Goal: Task Accomplishment & Management: Use online tool/utility

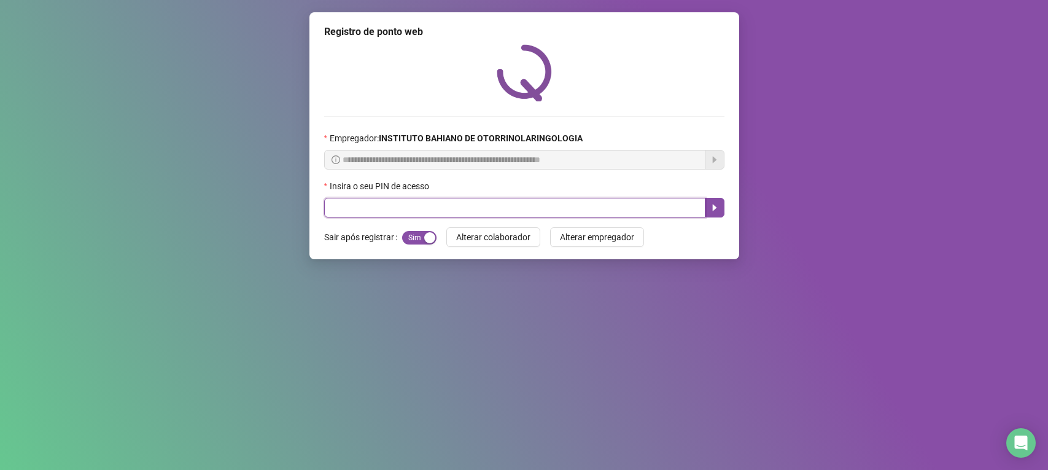
click at [415, 206] on input "text" at bounding box center [514, 208] width 381 height 20
click at [713, 210] on icon "caret-right" at bounding box center [714, 207] width 4 height 7
type input "****"
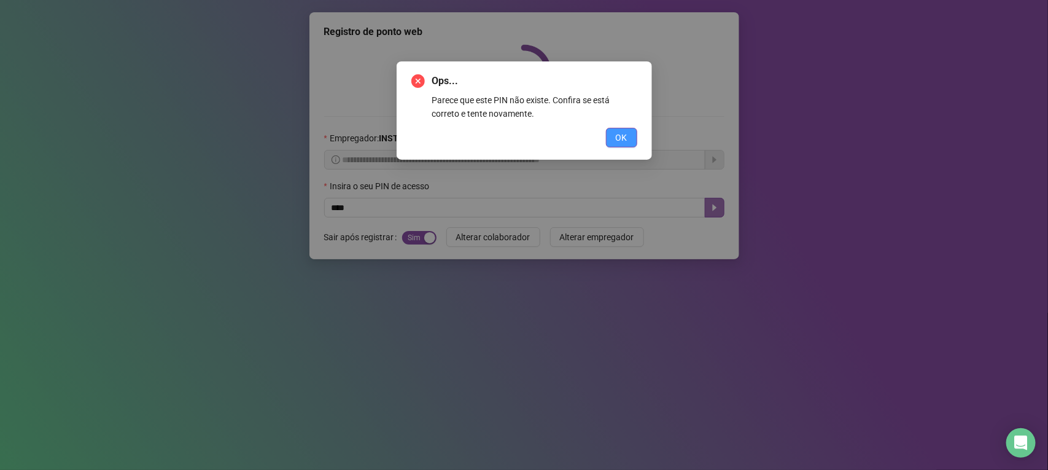
click at [617, 137] on span "OK" at bounding box center [622, 138] width 12 height 14
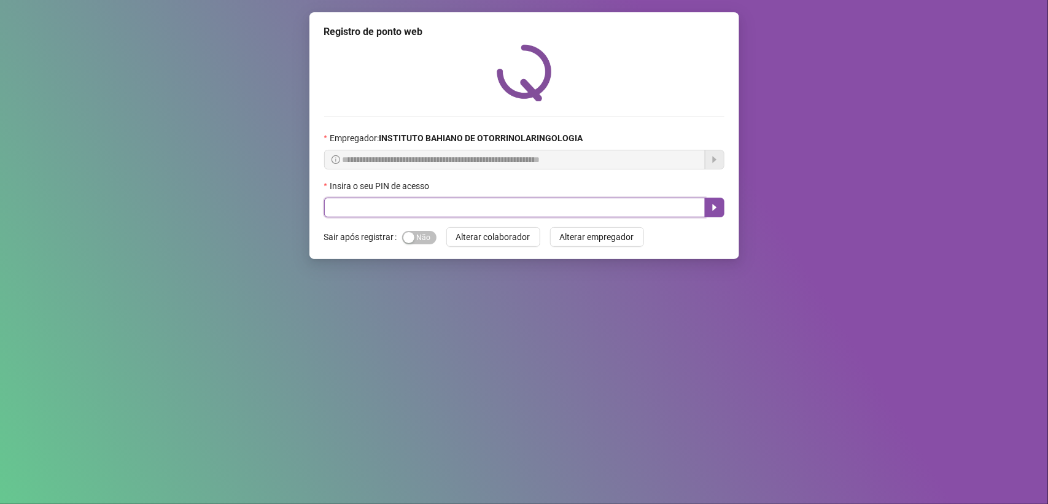
click at [562, 217] on input "text" at bounding box center [514, 208] width 381 height 20
type input "****"
click at [714, 204] on icon "caret-right" at bounding box center [715, 208] width 10 height 10
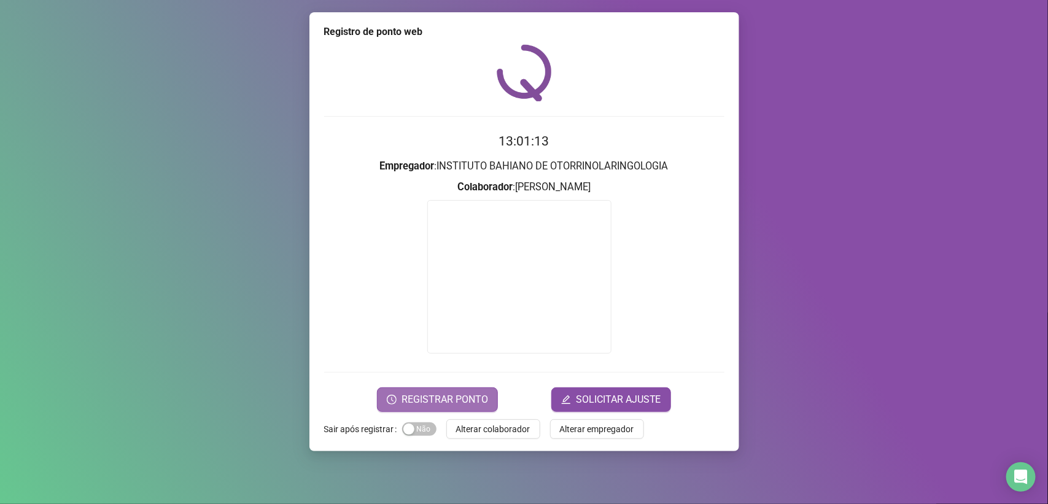
click at [432, 397] on span "REGISTRAR PONTO" at bounding box center [444, 399] width 87 height 15
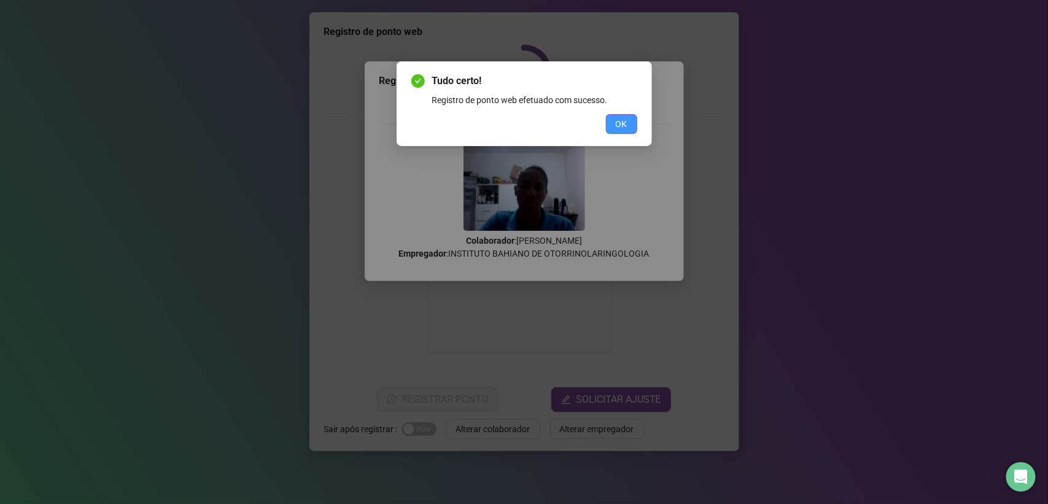
click at [617, 115] on button "OK" at bounding box center [621, 124] width 31 height 20
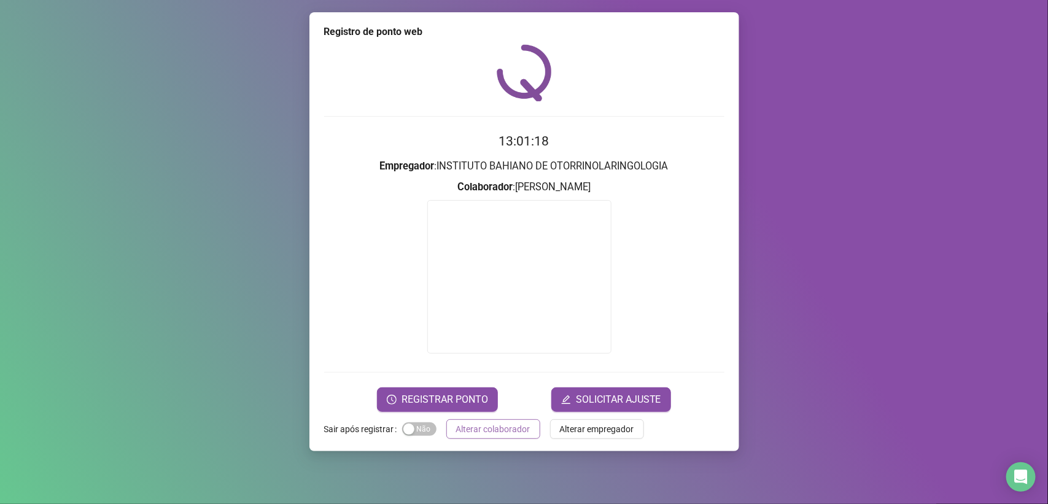
click at [476, 422] on span "Alterar colaborador" at bounding box center [493, 429] width 74 height 14
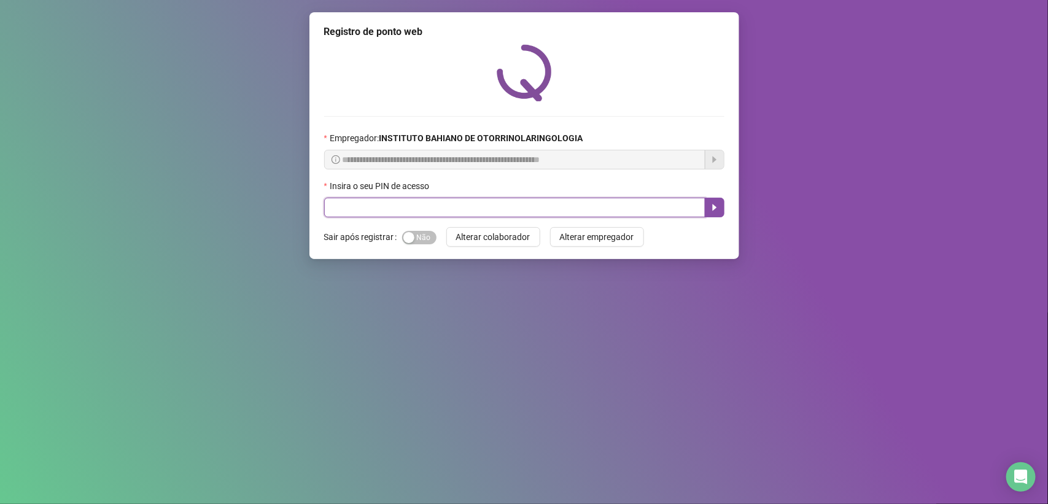
click at [528, 209] on input "text" at bounding box center [514, 208] width 381 height 20
type input "****"
click at [713, 207] on icon "caret-right" at bounding box center [714, 207] width 4 height 7
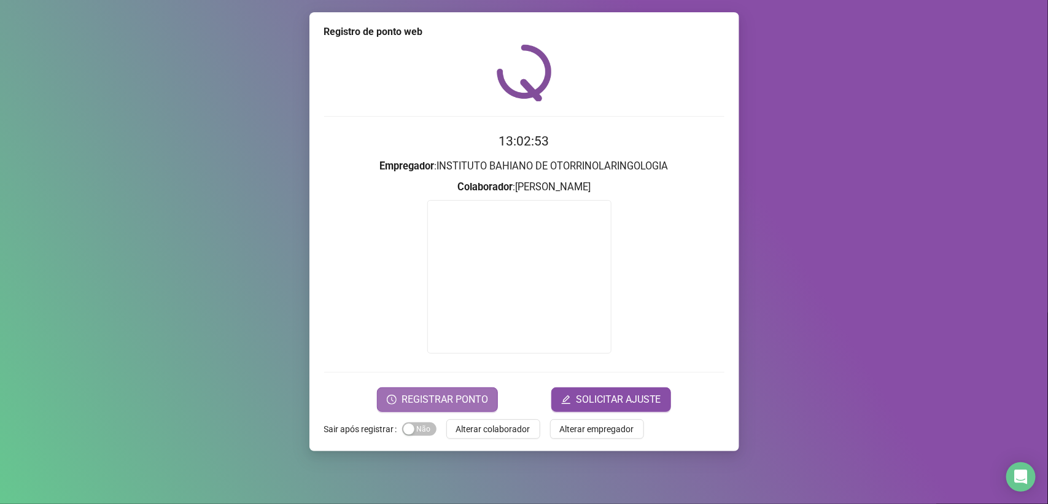
click at [465, 394] on span "REGISTRAR PONTO" at bounding box center [444, 399] width 87 height 15
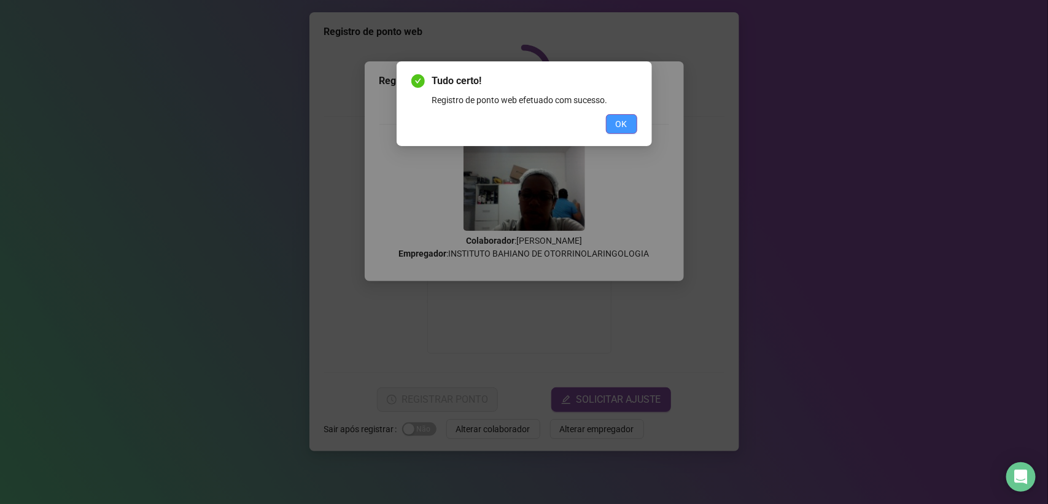
click at [616, 124] on span "OK" at bounding box center [622, 124] width 12 height 14
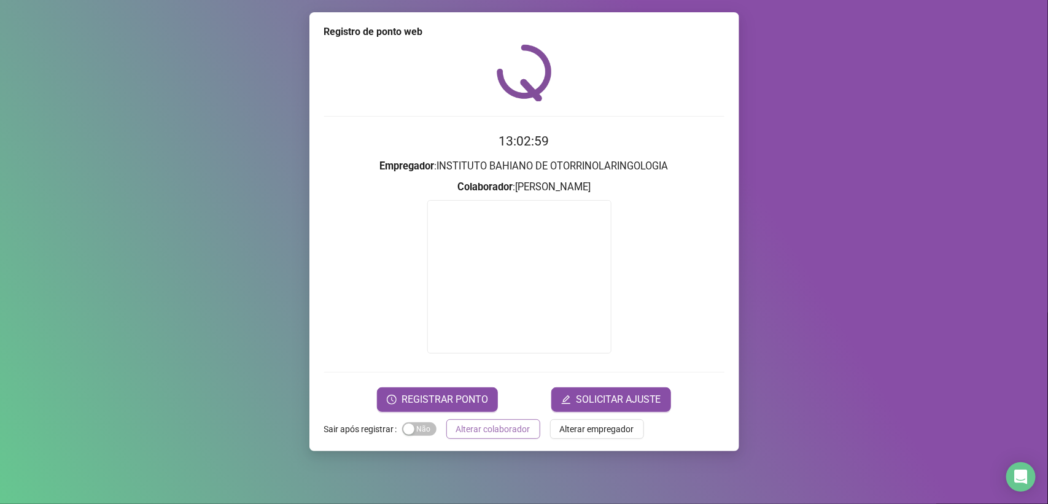
click at [468, 430] on span "Alterar colaborador" at bounding box center [493, 429] width 74 height 14
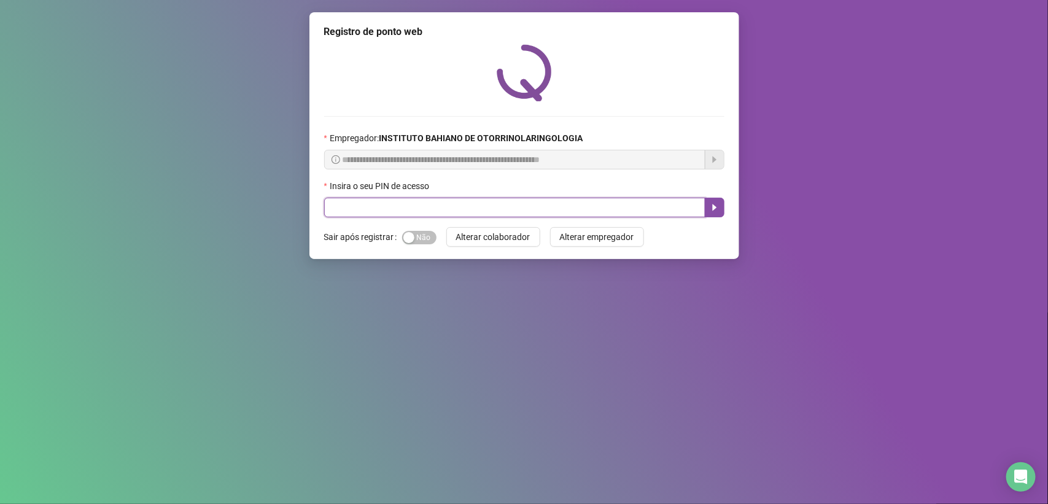
click at [529, 209] on input "text" at bounding box center [514, 208] width 381 height 20
click at [528, 213] on input "text" at bounding box center [514, 208] width 381 height 20
type input "****"
click at [713, 209] on icon "caret-right" at bounding box center [714, 207] width 4 height 7
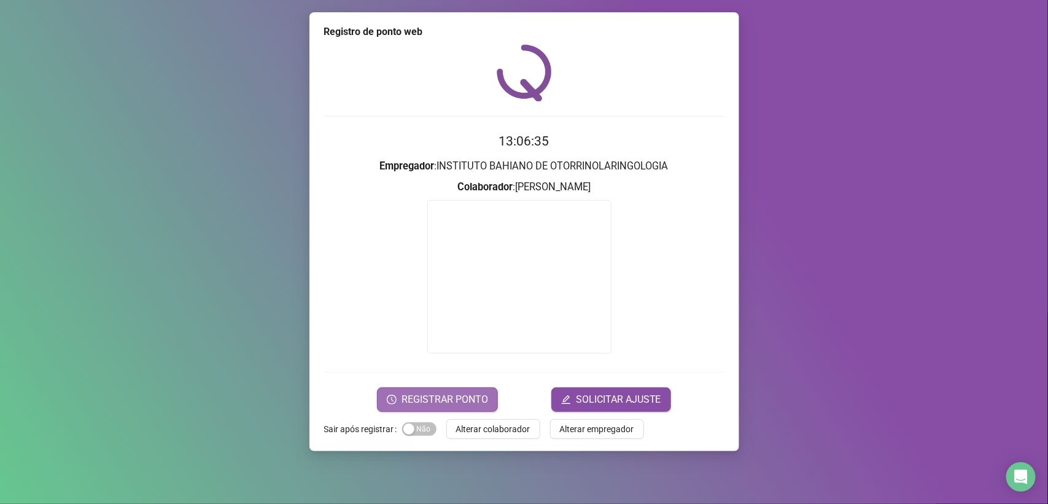
click at [461, 404] on span "REGISTRAR PONTO" at bounding box center [444, 399] width 87 height 15
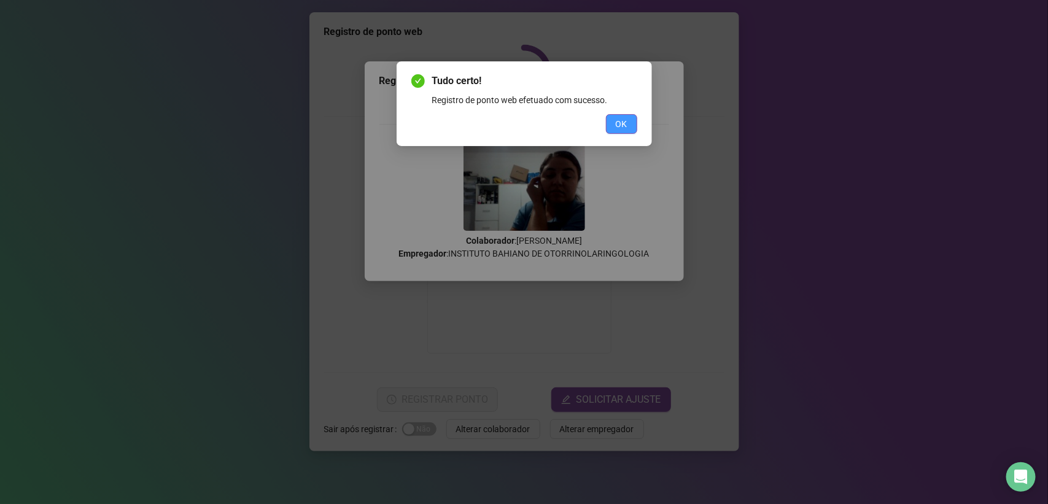
click at [622, 118] on span "OK" at bounding box center [622, 124] width 12 height 14
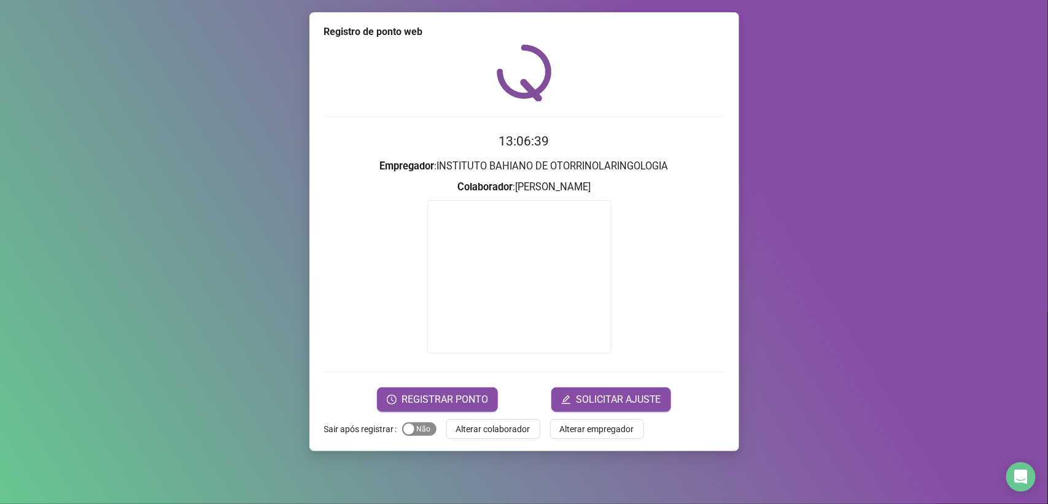
click at [419, 431] on span "Sim Não" at bounding box center [419, 429] width 34 height 14
click at [492, 422] on span "Alterar colaborador" at bounding box center [493, 429] width 74 height 14
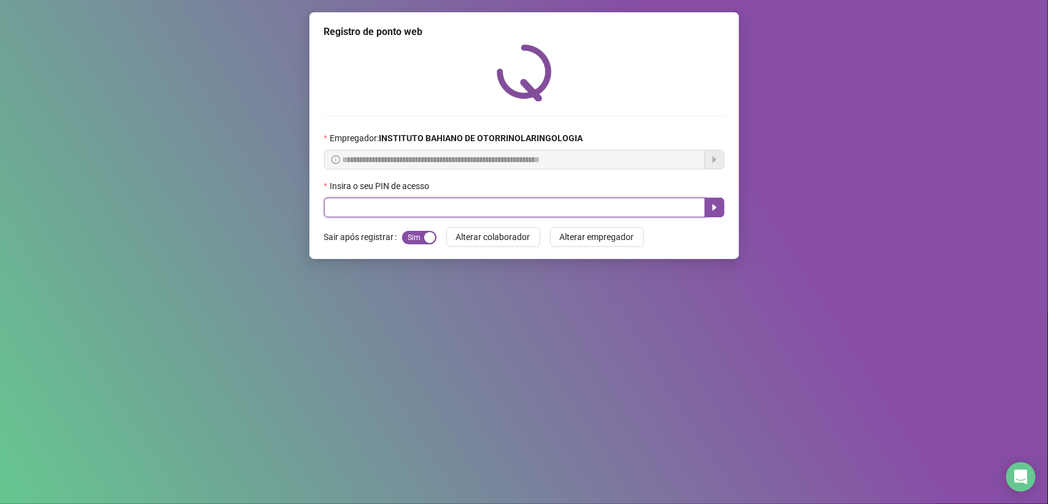
click at [542, 203] on input "text" at bounding box center [514, 208] width 381 height 20
type input "****"
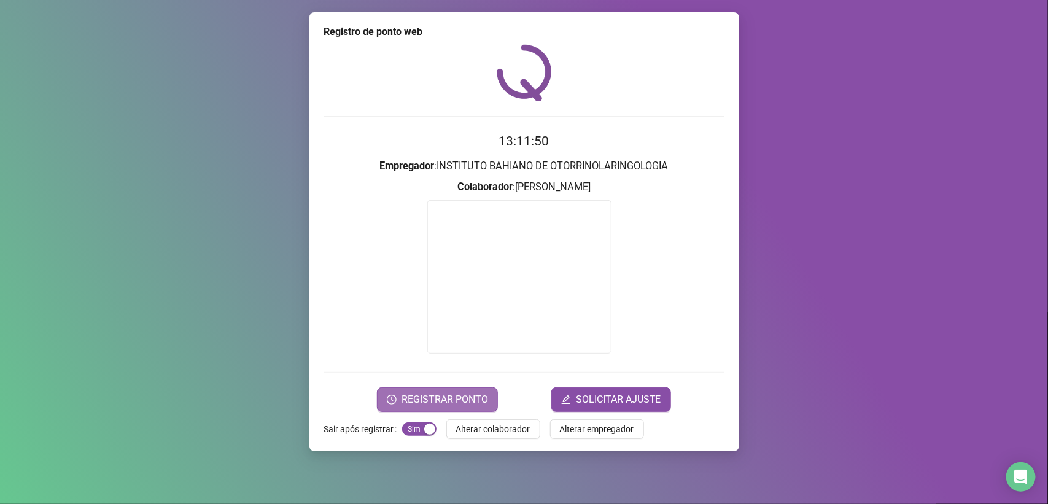
click at [409, 407] on button "REGISTRAR PONTO" at bounding box center [437, 399] width 121 height 25
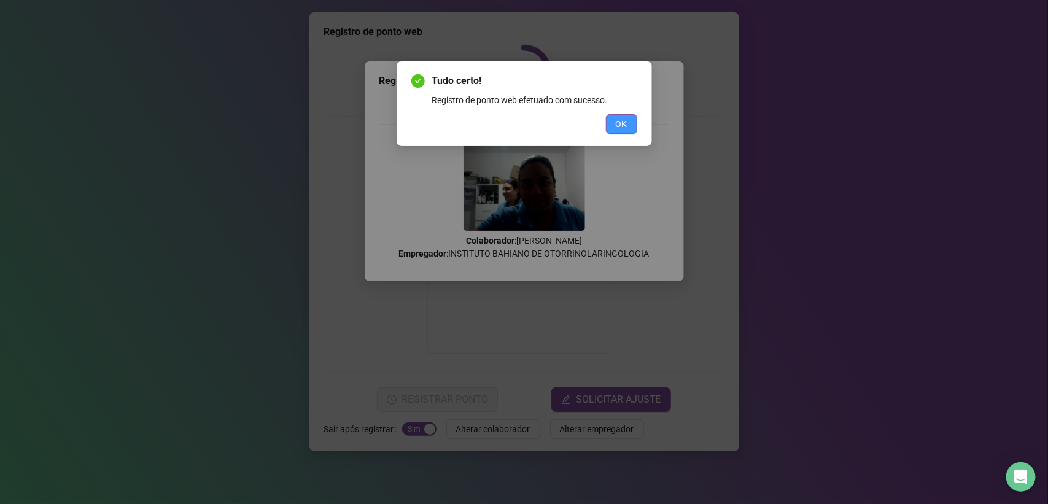
click at [626, 130] on span "OK" at bounding box center [622, 124] width 12 height 14
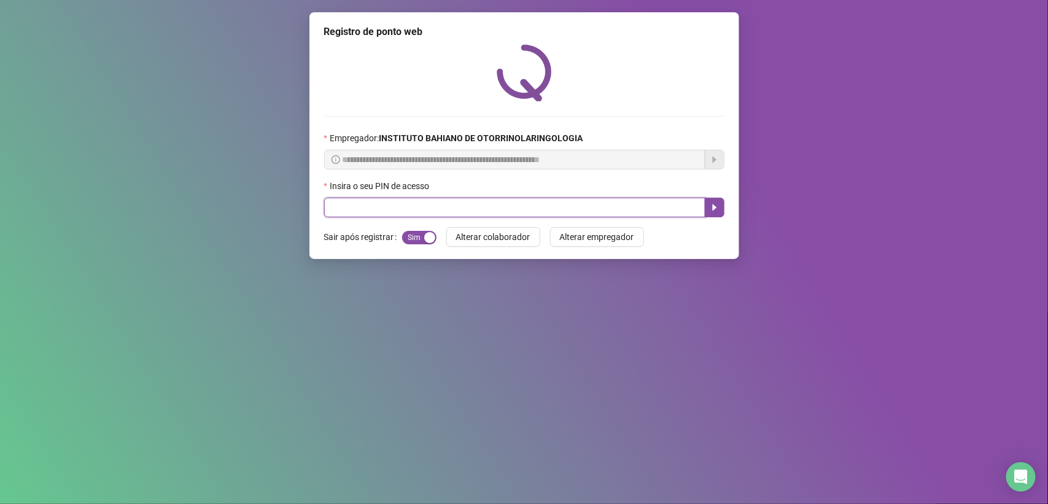
click at [529, 201] on input "text" at bounding box center [514, 208] width 381 height 20
type input "****"
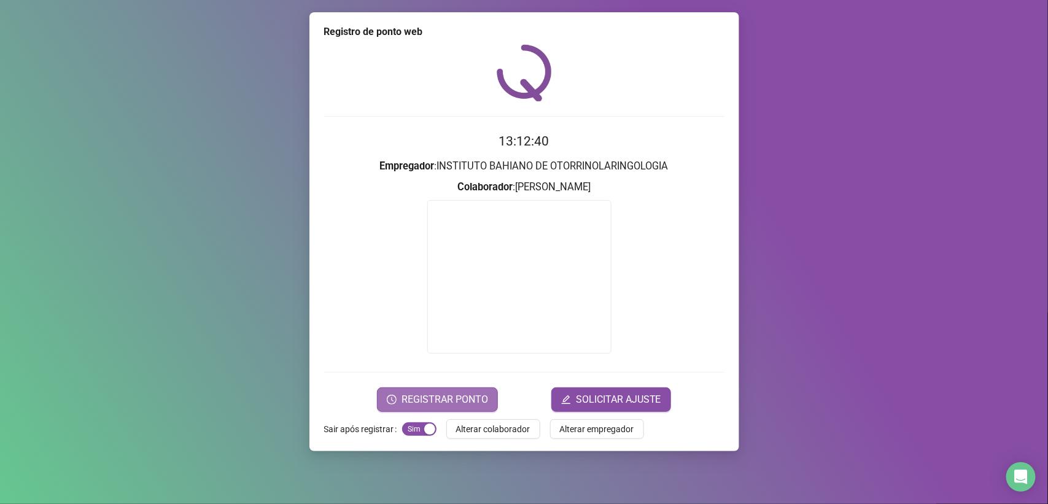
click at [444, 397] on span "REGISTRAR PONTO" at bounding box center [444, 399] width 87 height 15
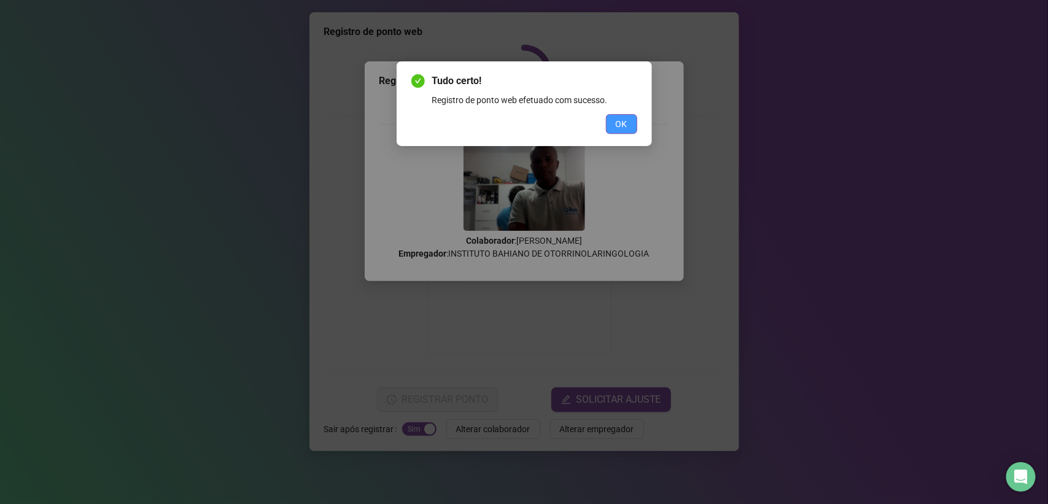
click at [617, 126] on span "OK" at bounding box center [622, 124] width 12 height 14
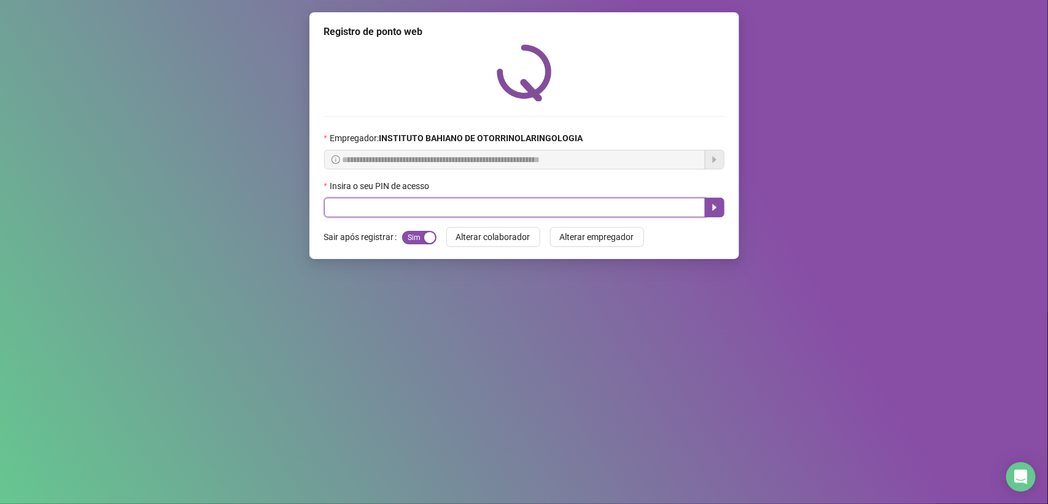
click at [572, 211] on input "text" at bounding box center [514, 208] width 381 height 20
type input "****"
click at [711, 207] on icon "caret-right" at bounding box center [715, 208] width 10 height 10
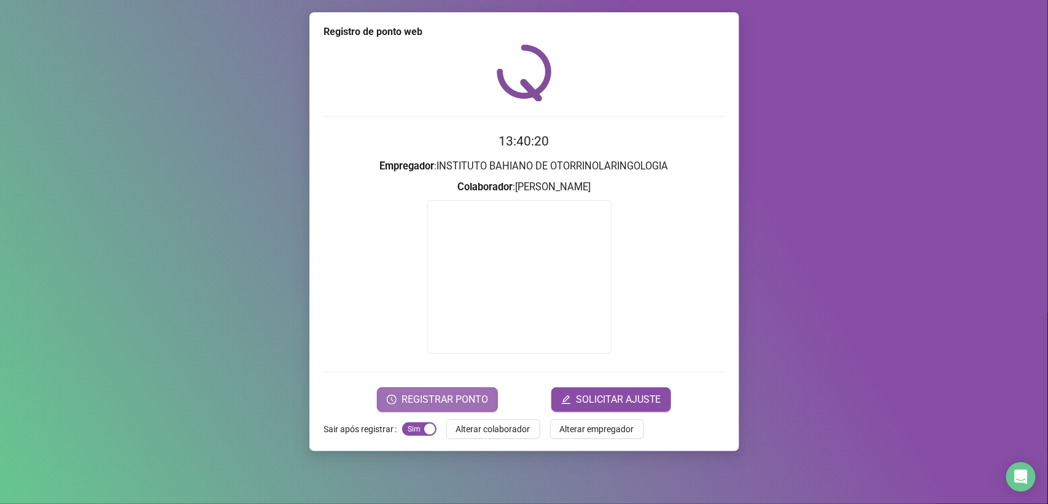
click at [422, 398] on span "REGISTRAR PONTO" at bounding box center [444, 399] width 87 height 15
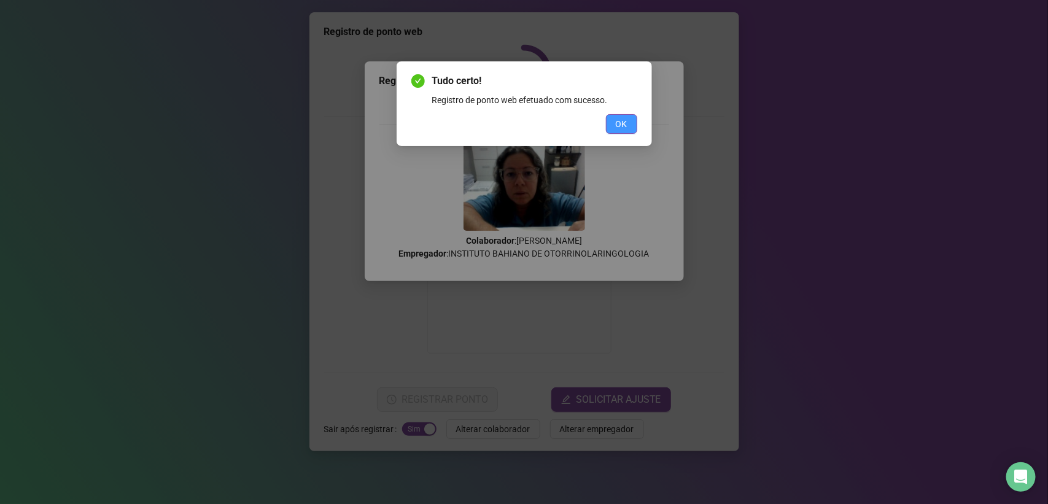
click at [616, 125] on span "OK" at bounding box center [622, 124] width 12 height 14
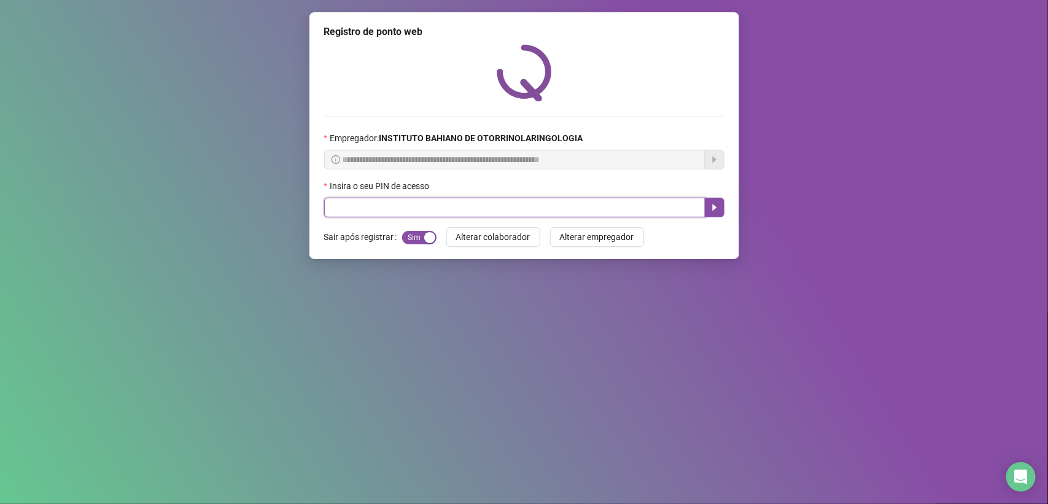
click at [484, 212] on input "text" at bounding box center [514, 208] width 381 height 20
type input "****"
click at [711, 203] on button "button" at bounding box center [715, 208] width 20 height 20
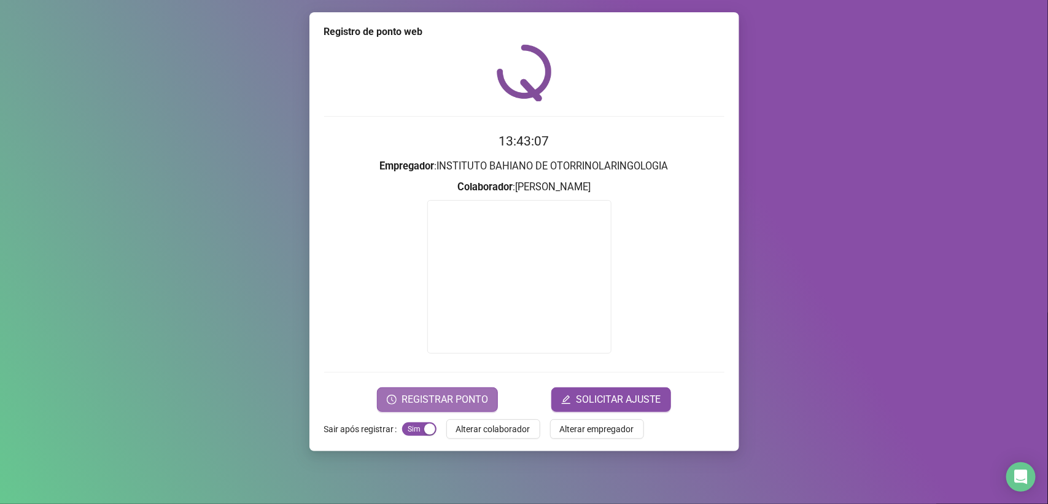
click at [430, 391] on button "REGISTRAR PONTO" at bounding box center [437, 399] width 121 height 25
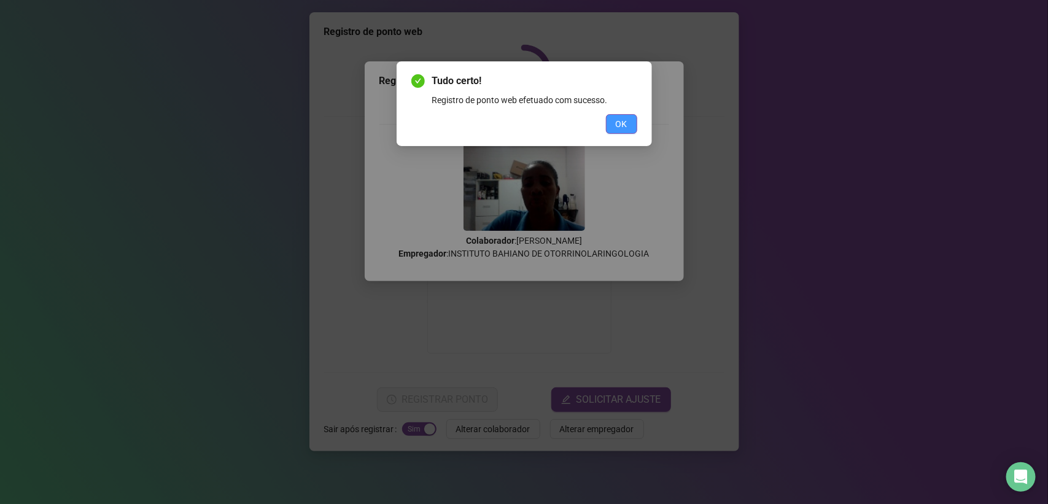
click at [623, 120] on span "OK" at bounding box center [622, 124] width 12 height 14
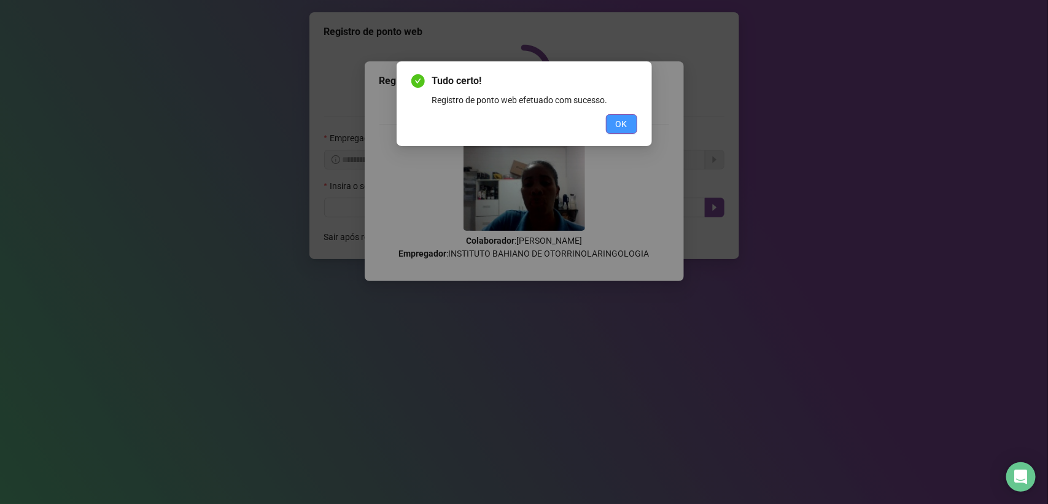
click at [623, 120] on div "Tudo certo! Registro de ponto web efetuado com sucesso. OK" at bounding box center [524, 252] width 1048 height 504
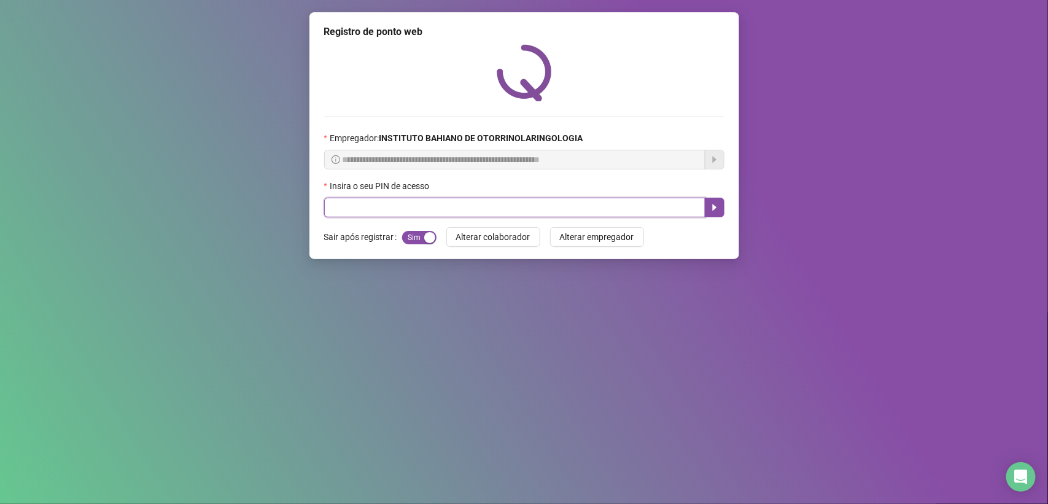
click at [327, 207] on input "text" at bounding box center [514, 208] width 381 height 20
type input "****"
click at [713, 204] on icon "caret-right" at bounding box center [715, 208] width 10 height 10
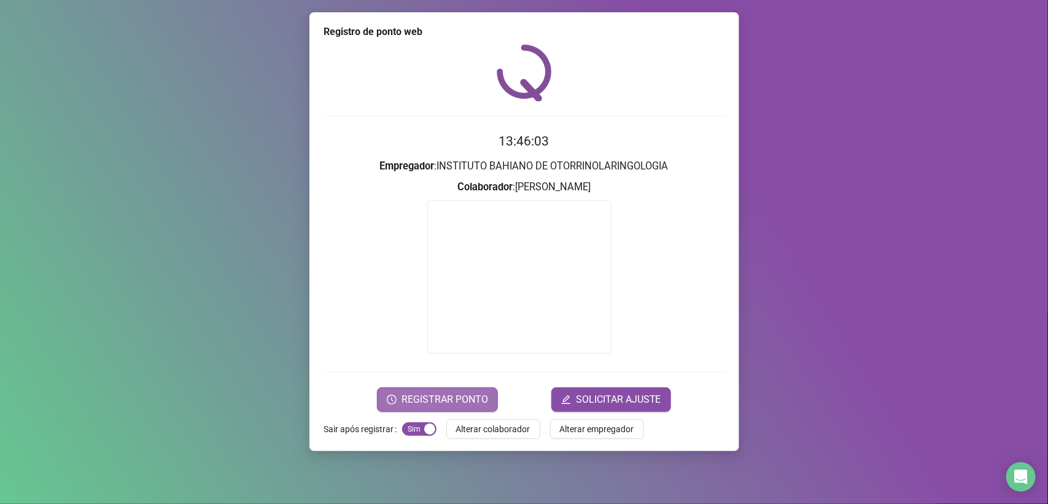
click at [392, 395] on icon "clock-circle" at bounding box center [392, 400] width 10 height 10
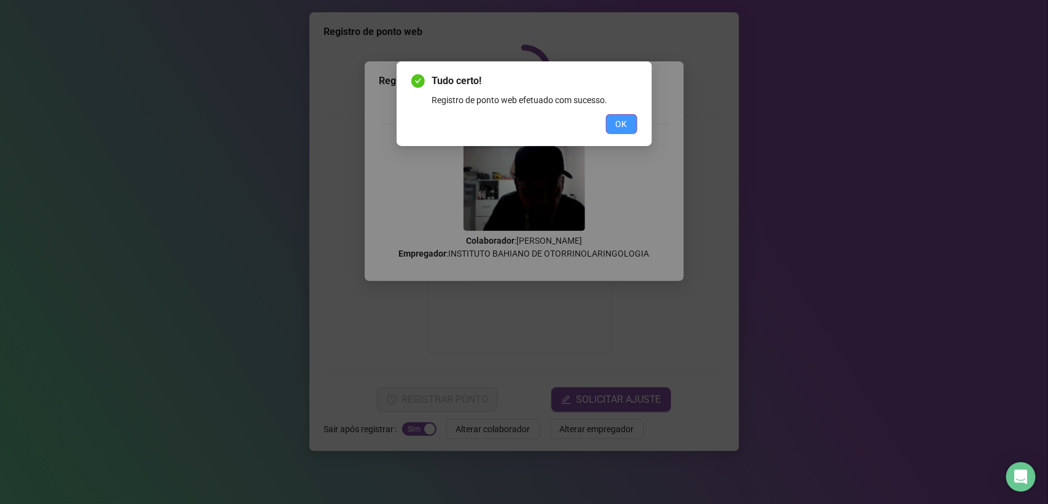
click at [619, 117] on span "OK" at bounding box center [622, 124] width 12 height 14
